Goal: Find specific page/section: Find specific page/section

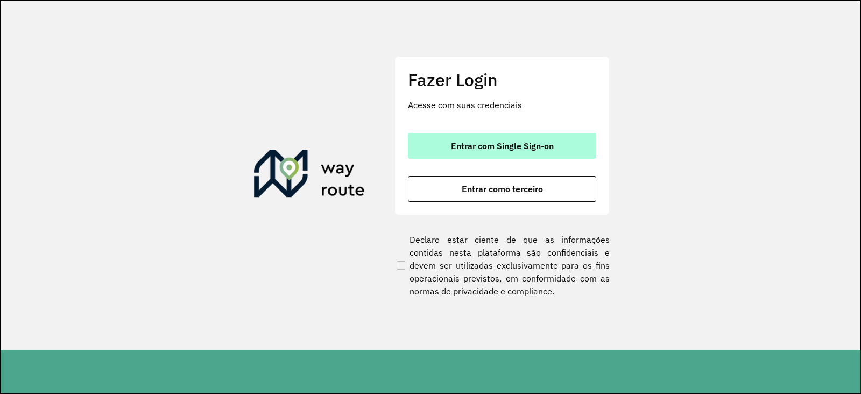
click at [482, 146] on span "Entrar com Single Sign-on" at bounding box center [502, 145] width 103 height 9
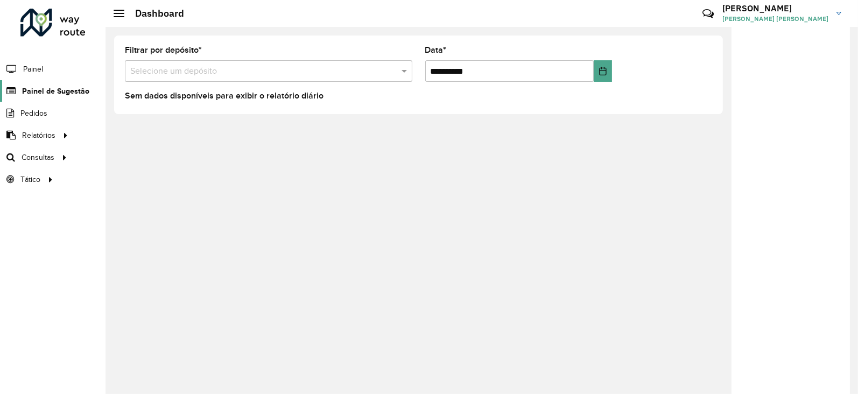
click at [64, 87] on span "Painel de Sugestão" at bounding box center [55, 91] width 67 height 11
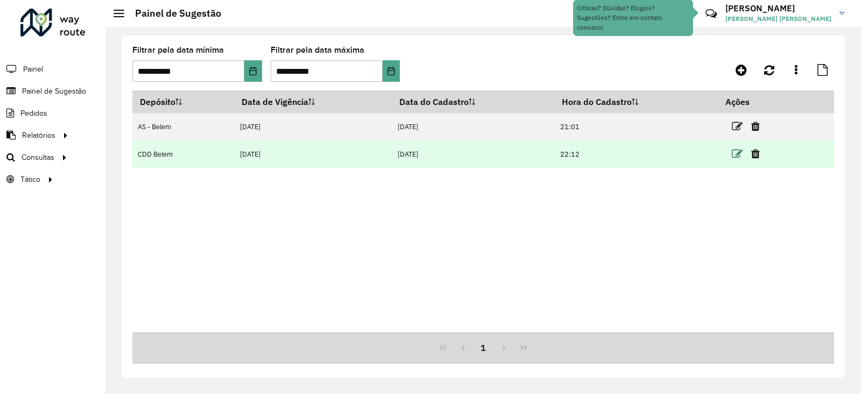
click at [737, 158] on icon at bounding box center [737, 153] width 11 height 11
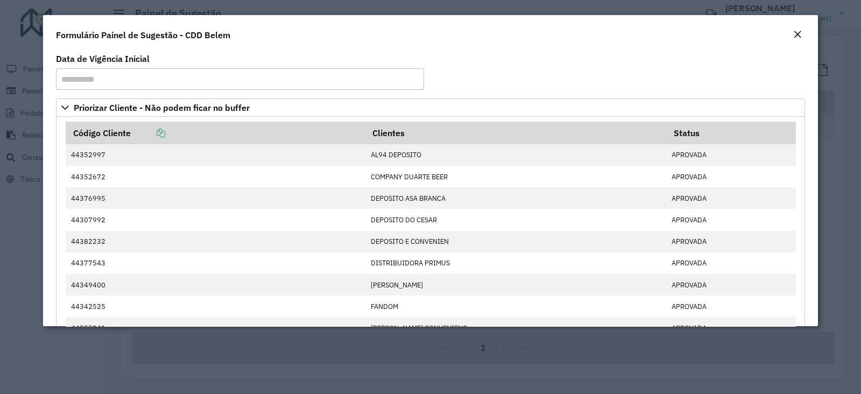
click at [798, 37] on em "Close" at bounding box center [797, 34] width 9 height 9
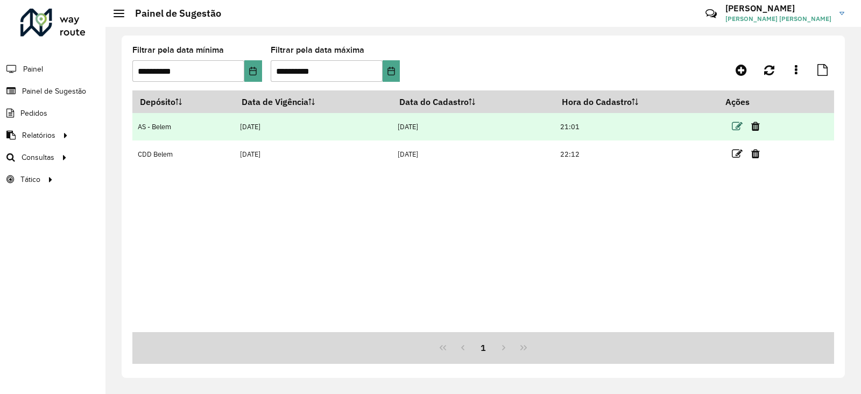
click at [741, 125] on icon at bounding box center [737, 126] width 11 height 11
